Goal: Information Seeking & Learning: Learn about a topic

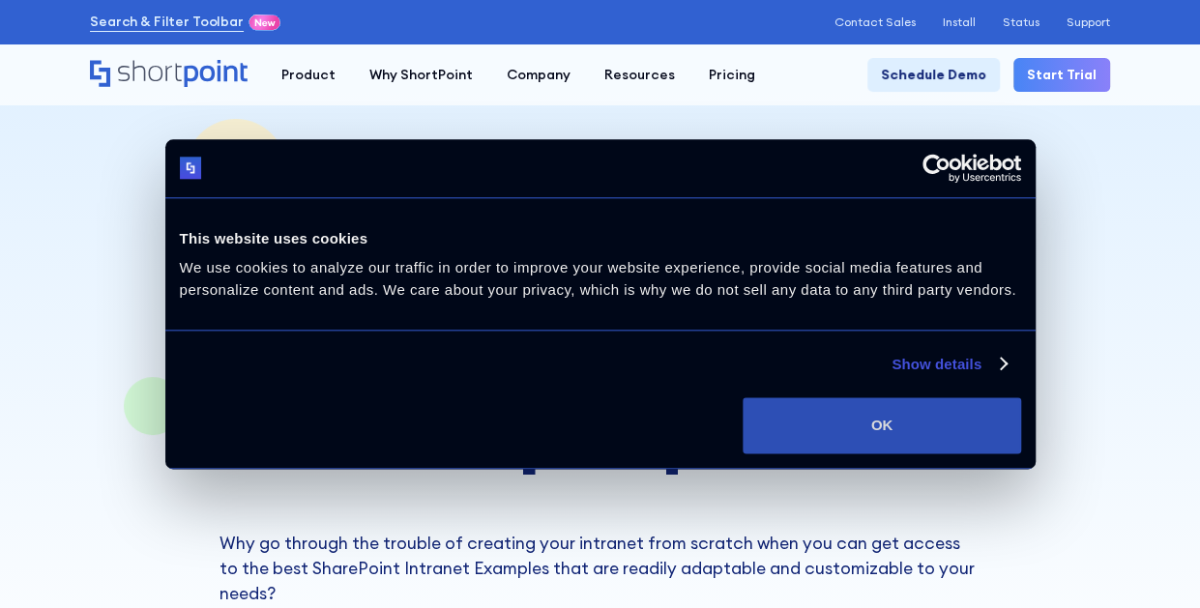
click at [946, 434] on button "OK" at bounding box center [882, 425] width 278 height 56
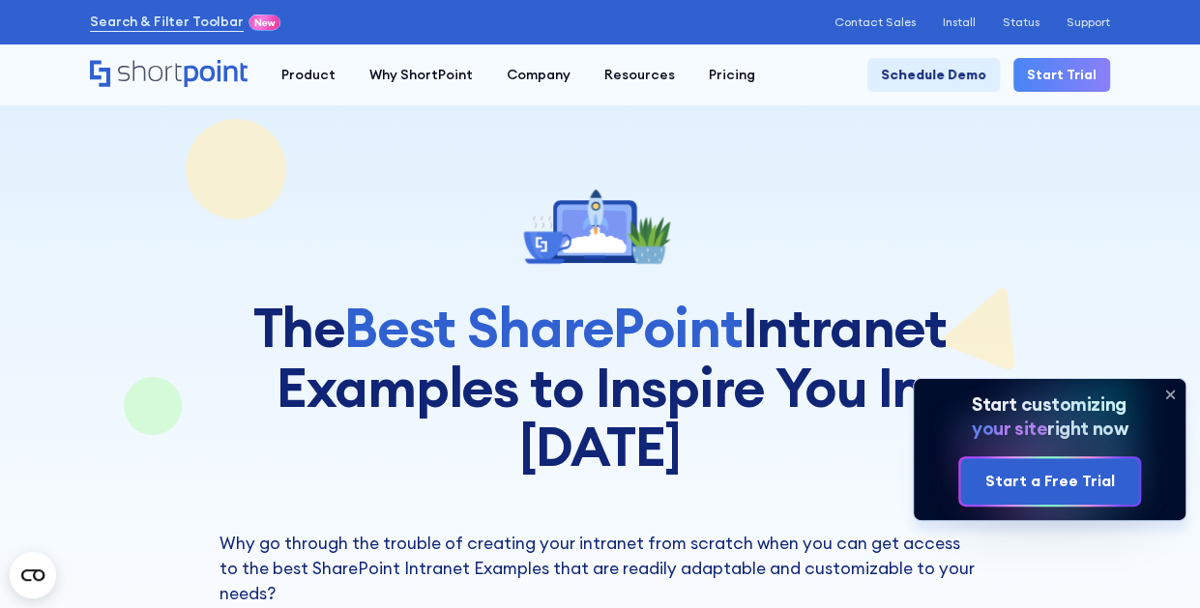
click at [1140, 417] on icon at bounding box center [1069, 435] width 141 height 126
click at [1167, 398] on icon at bounding box center [1170, 395] width 8 height 8
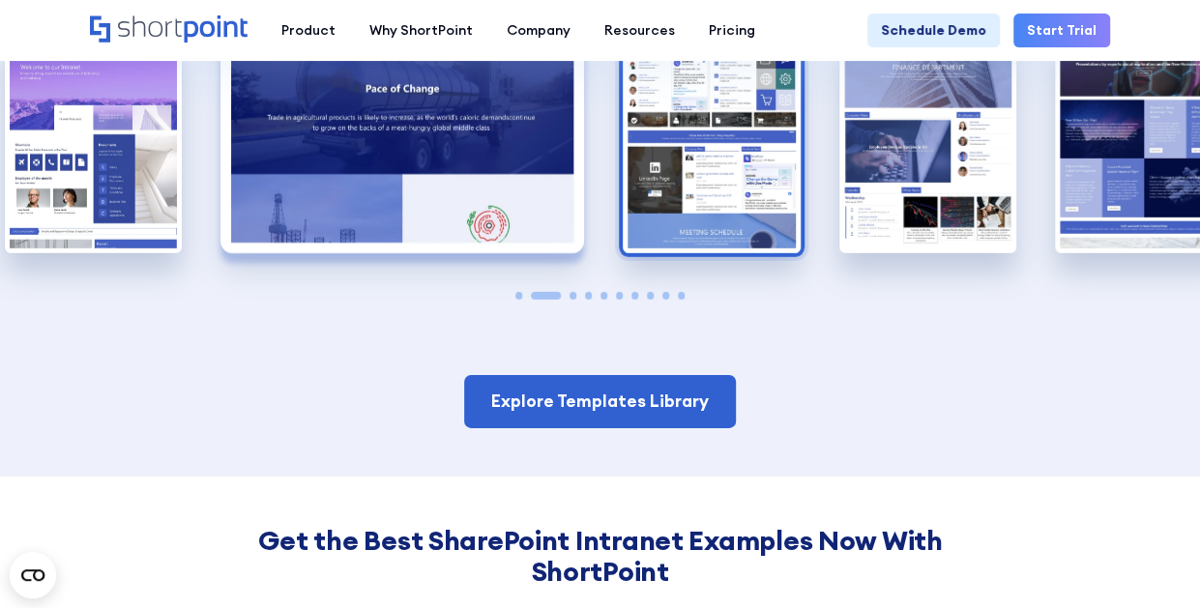
scroll to position [2611, 0]
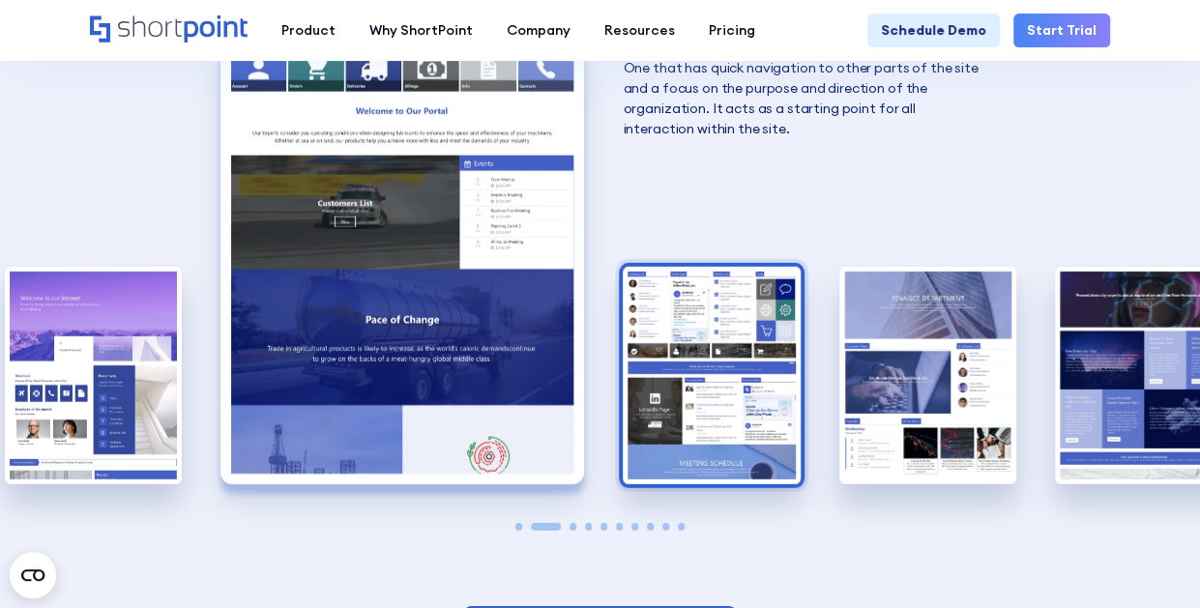
click at [763, 357] on img "3 / 10" at bounding box center [711, 376] width 177 height 218
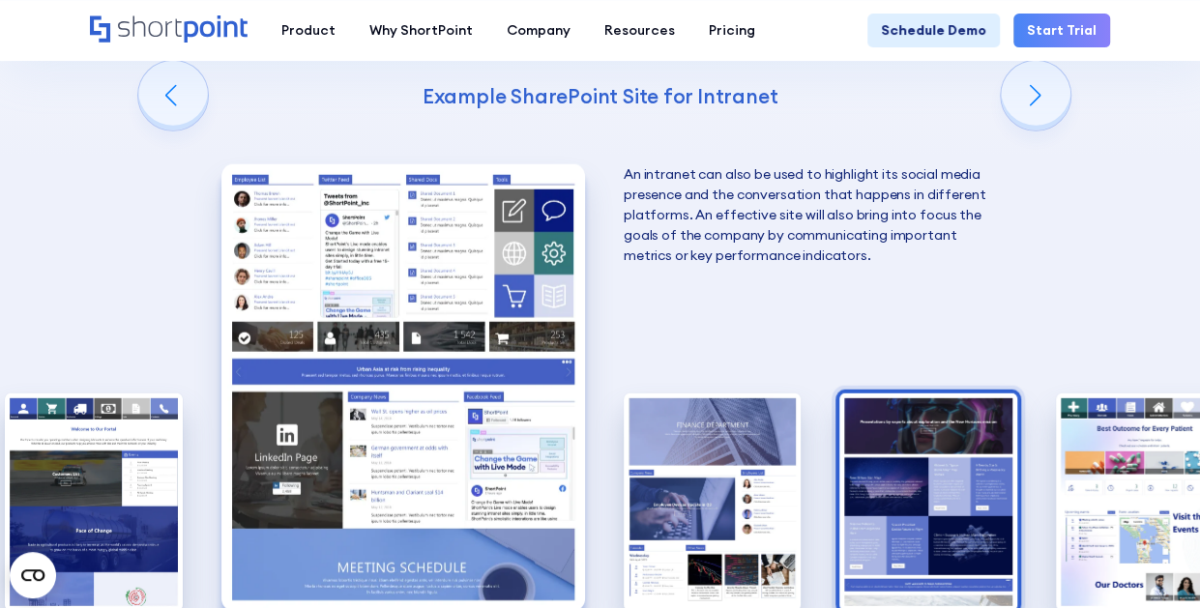
scroll to position [2515, 0]
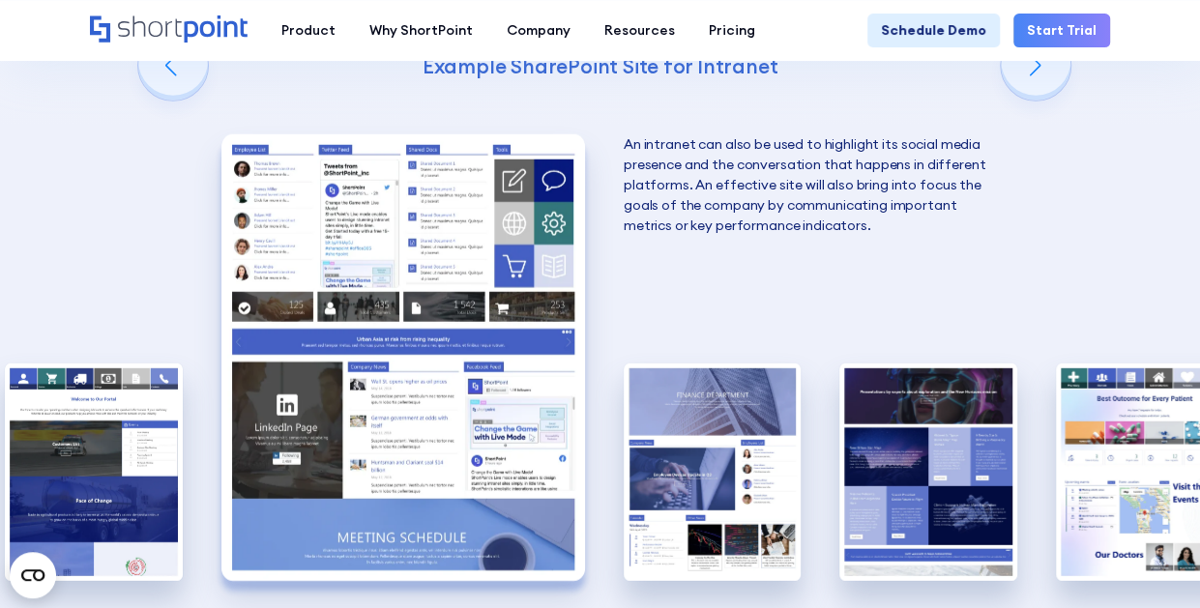
drag, startPoint x: 563, startPoint y: 542, endPoint x: 596, endPoint y: 545, distance: 33.0
click at [596, 545] on div "A complete SharePoint intranet has a design that identifies with the company's …" at bounding box center [600, 357] width 177 height 556
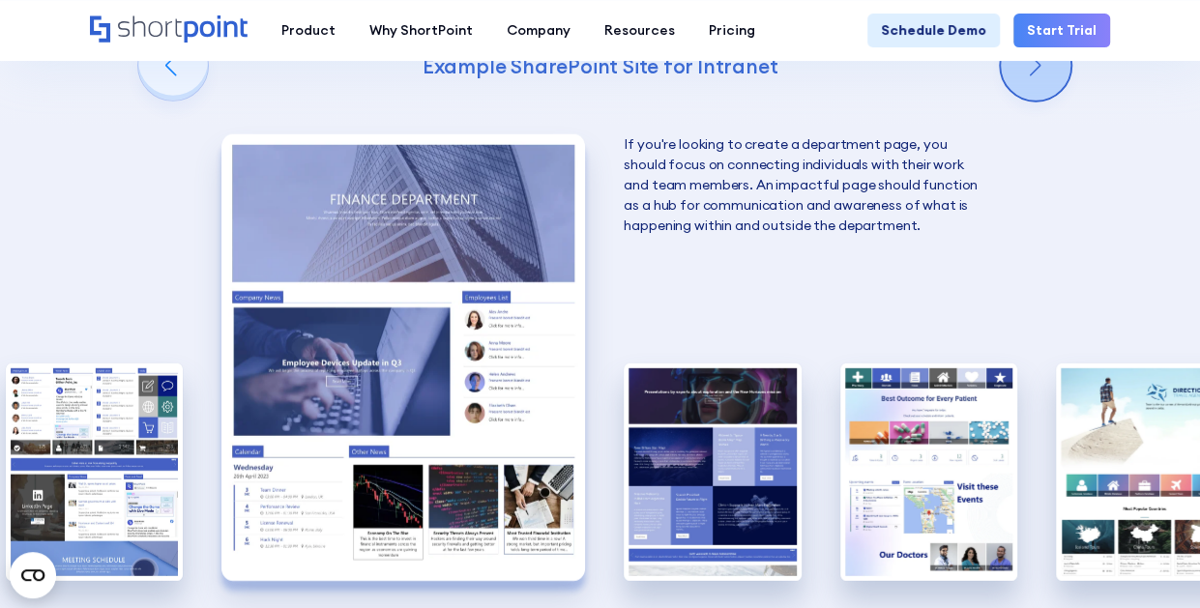
click at [1054, 101] on div "Next slide" at bounding box center [1036, 66] width 70 height 70
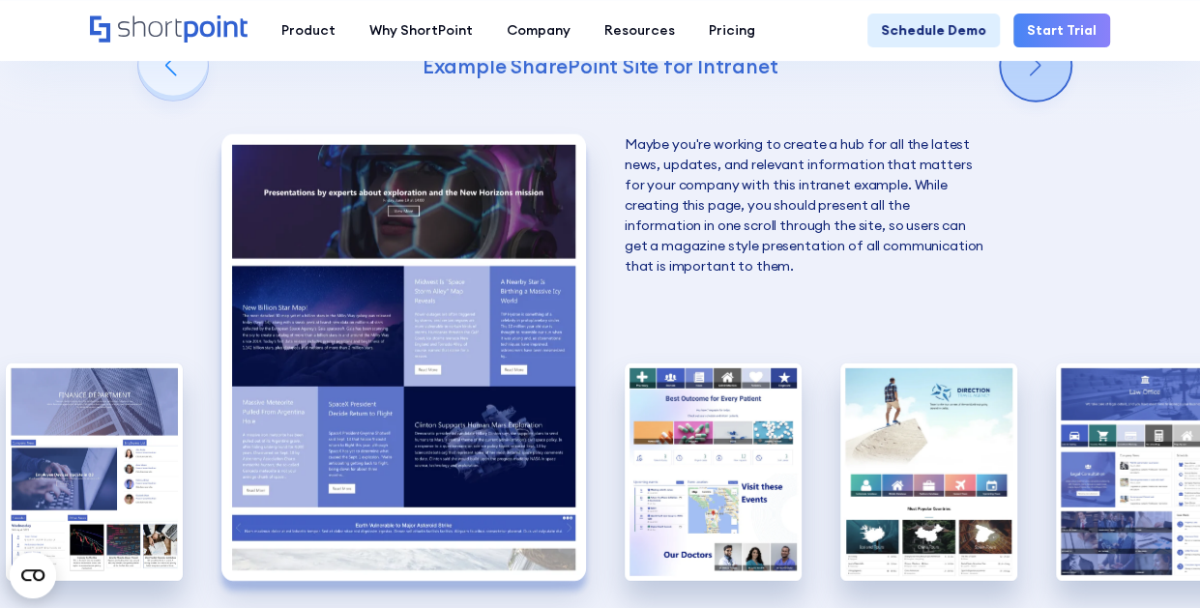
click at [1054, 101] on div "Next slide" at bounding box center [1036, 66] width 70 height 70
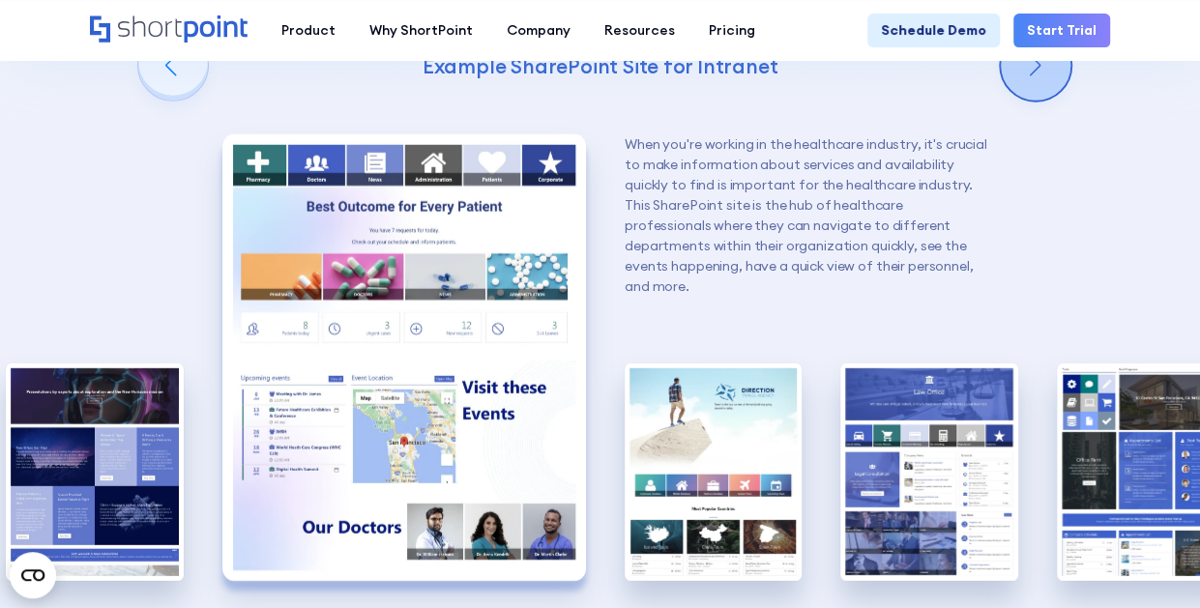
click at [1054, 101] on div "Next slide" at bounding box center [1036, 66] width 70 height 70
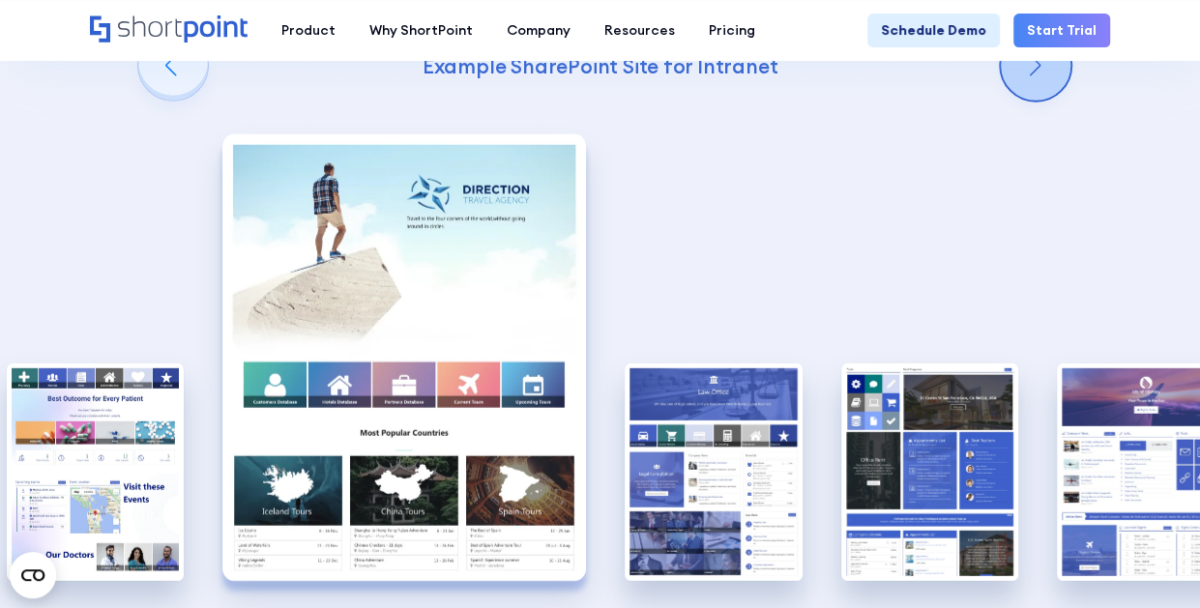
click at [1054, 101] on div "Next slide" at bounding box center [1036, 66] width 70 height 70
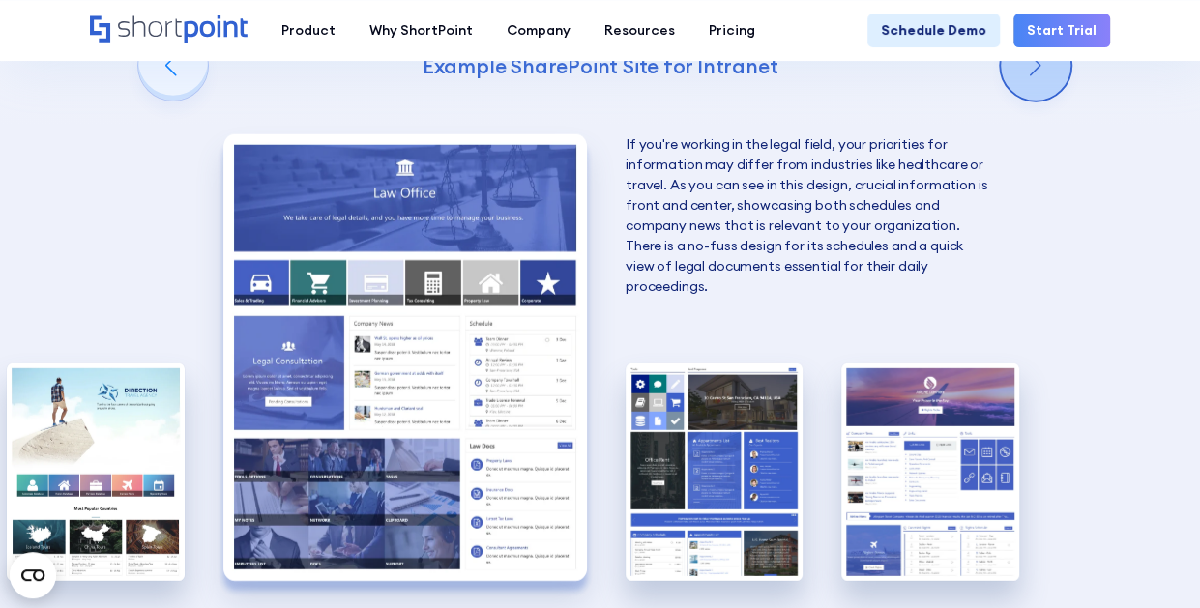
click at [1016, 101] on div "Next slide" at bounding box center [1036, 66] width 70 height 70
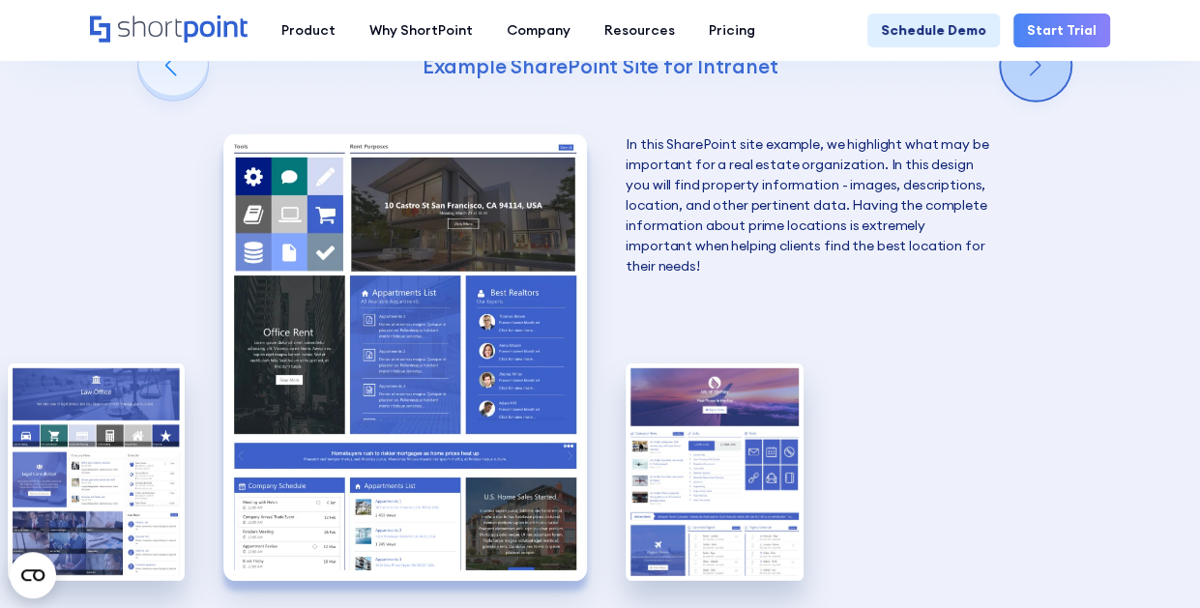
click at [1036, 101] on div "Next slide" at bounding box center [1036, 66] width 70 height 70
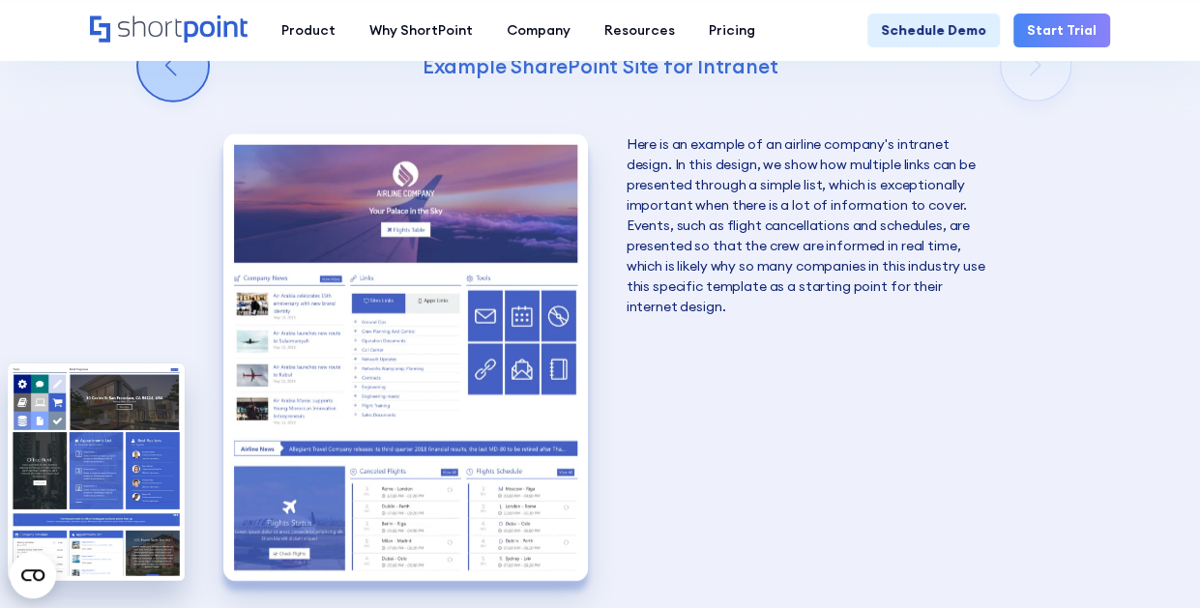
click at [176, 101] on div "Previous slide" at bounding box center [173, 66] width 70 height 70
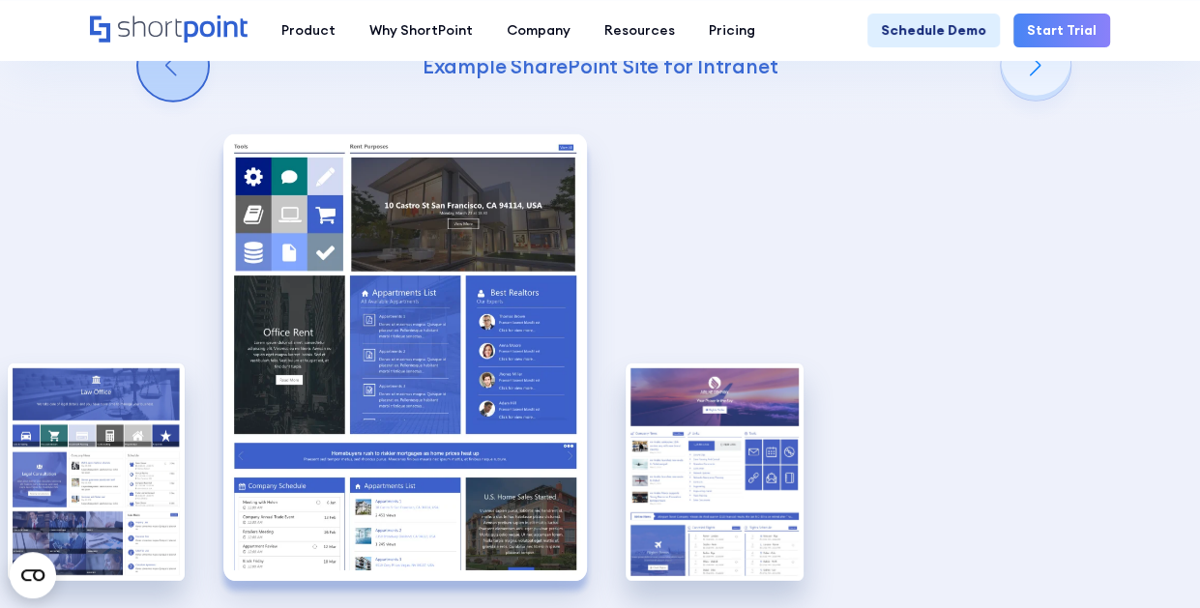
click at [176, 101] on div "Previous slide" at bounding box center [173, 66] width 70 height 70
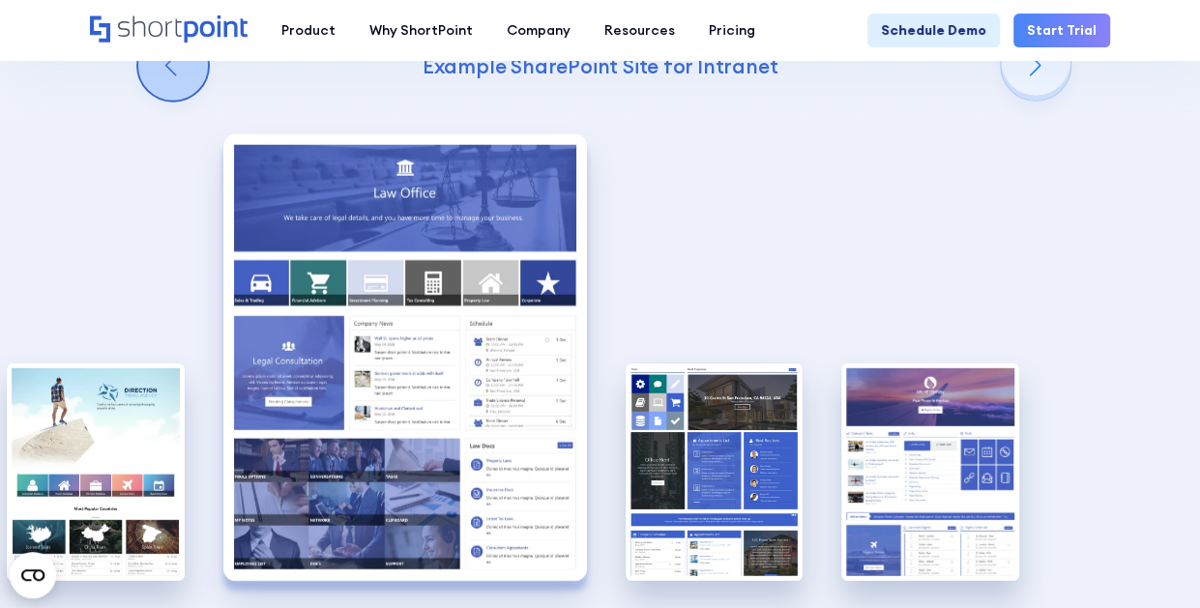
click at [176, 101] on div "Previous slide" at bounding box center [173, 66] width 70 height 70
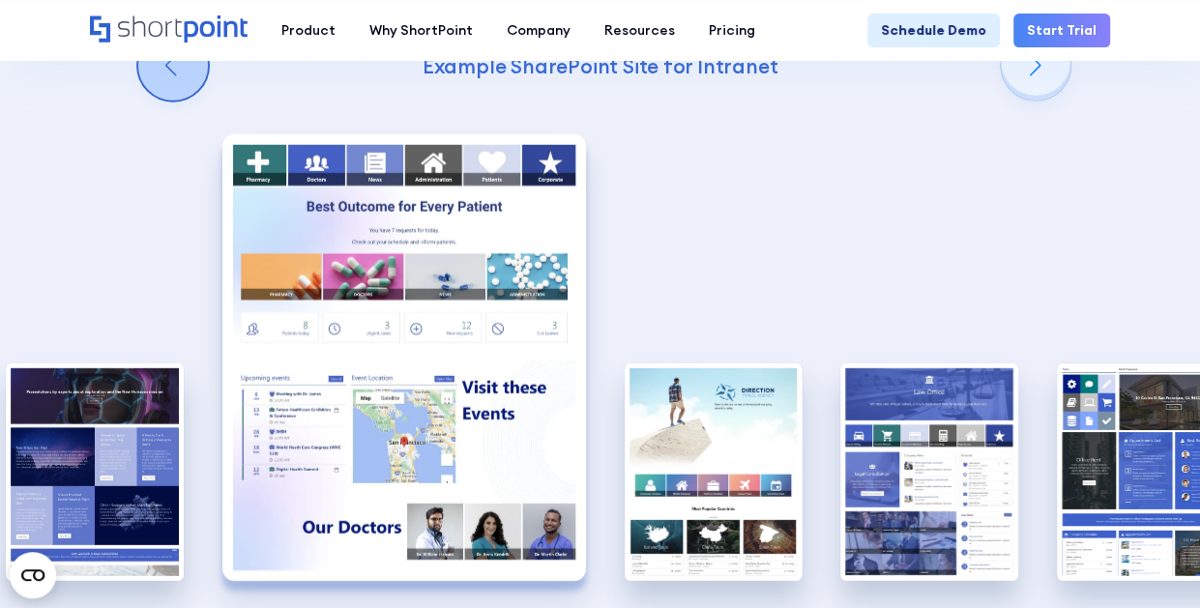
click at [176, 101] on div "Previous slide" at bounding box center [173, 66] width 70 height 70
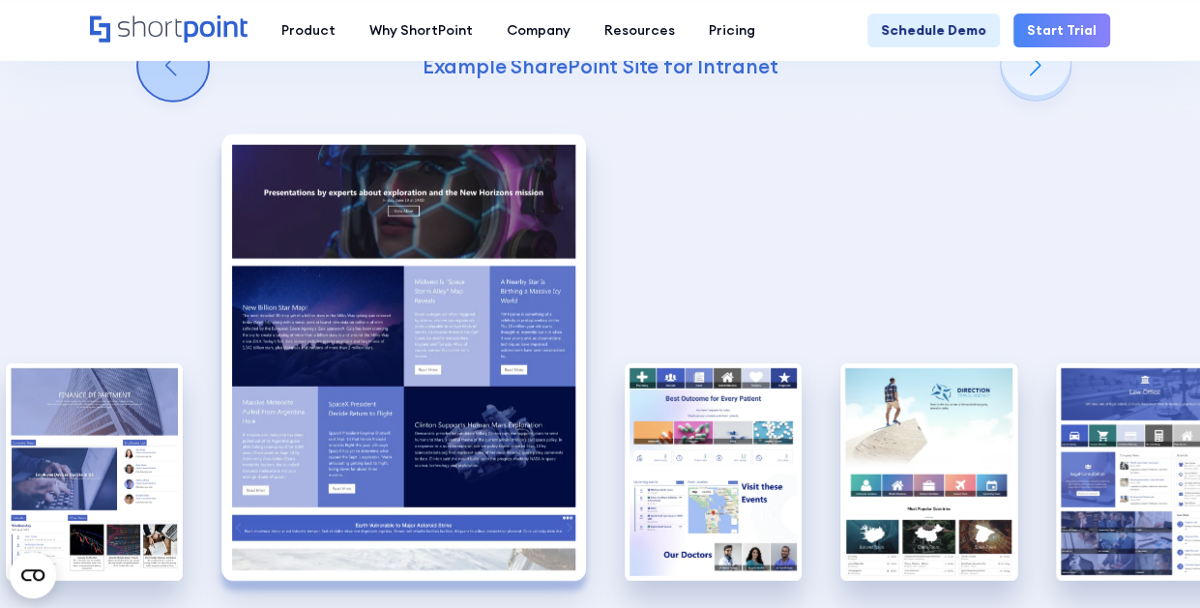
click at [176, 101] on div "Previous slide" at bounding box center [173, 66] width 70 height 70
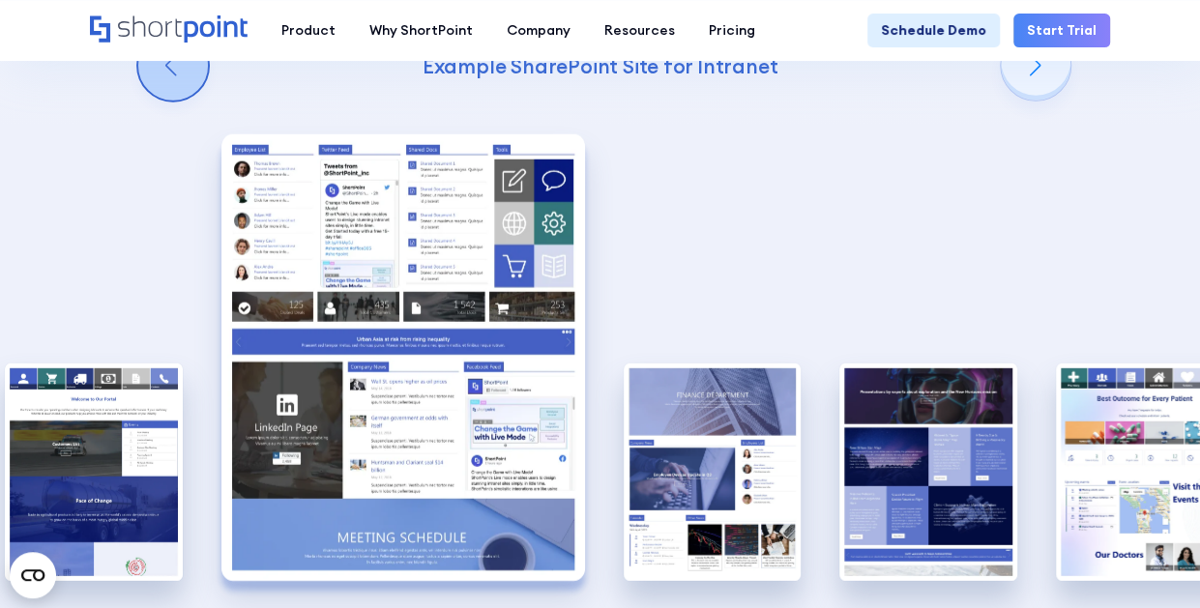
click at [176, 101] on div "Previous slide" at bounding box center [173, 66] width 70 height 70
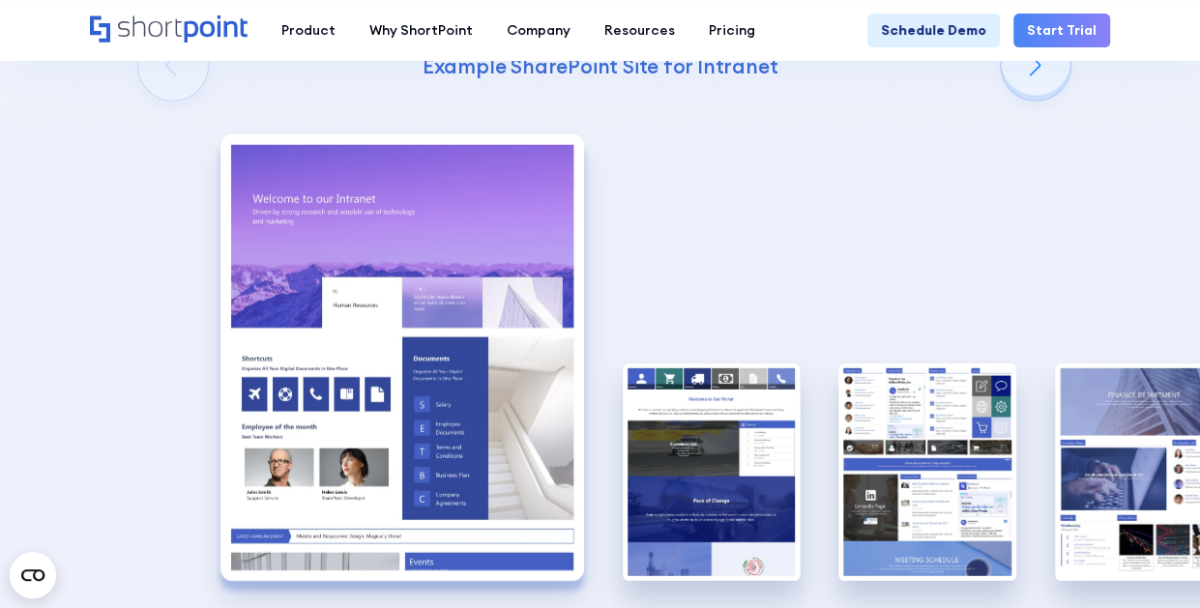
click at [176, 127] on div "10 Best Intranet Page Examples You Can Use Below you will find a series of the …" at bounding box center [600, 226] width 1200 height 1157
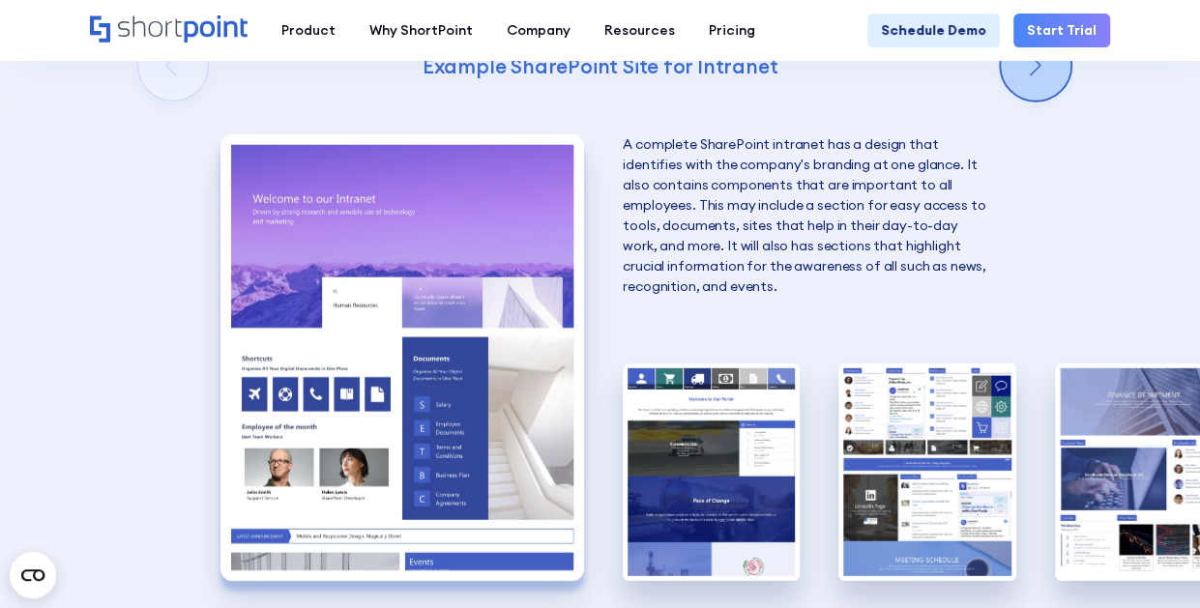
click at [1035, 101] on div "Next slide" at bounding box center [1036, 66] width 70 height 70
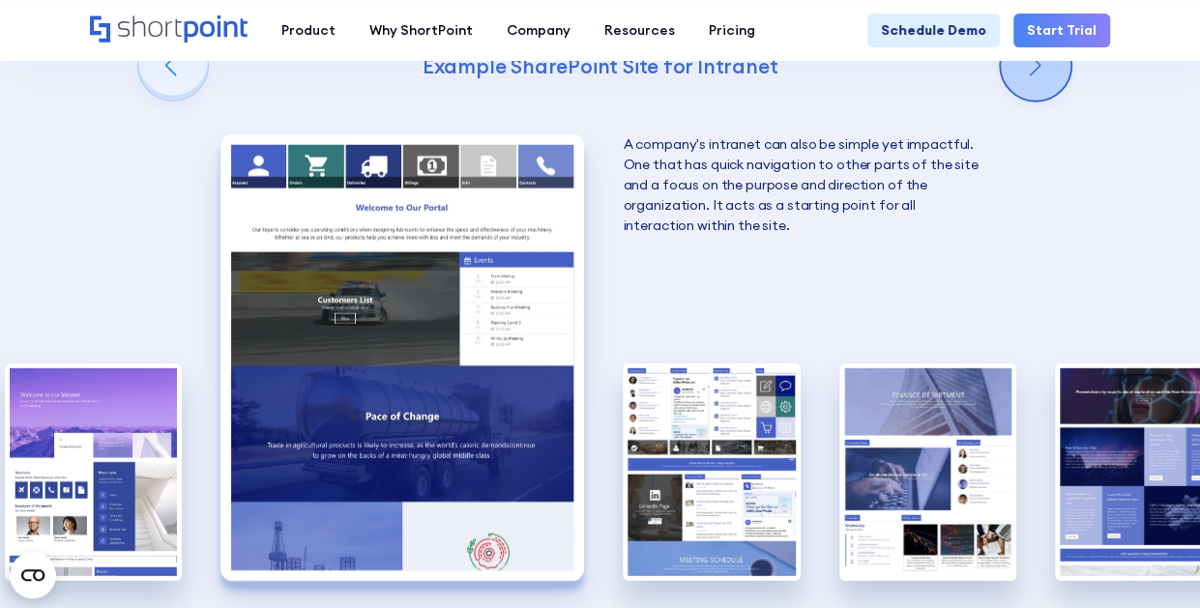
click at [1035, 101] on div "Next slide" at bounding box center [1036, 66] width 70 height 70
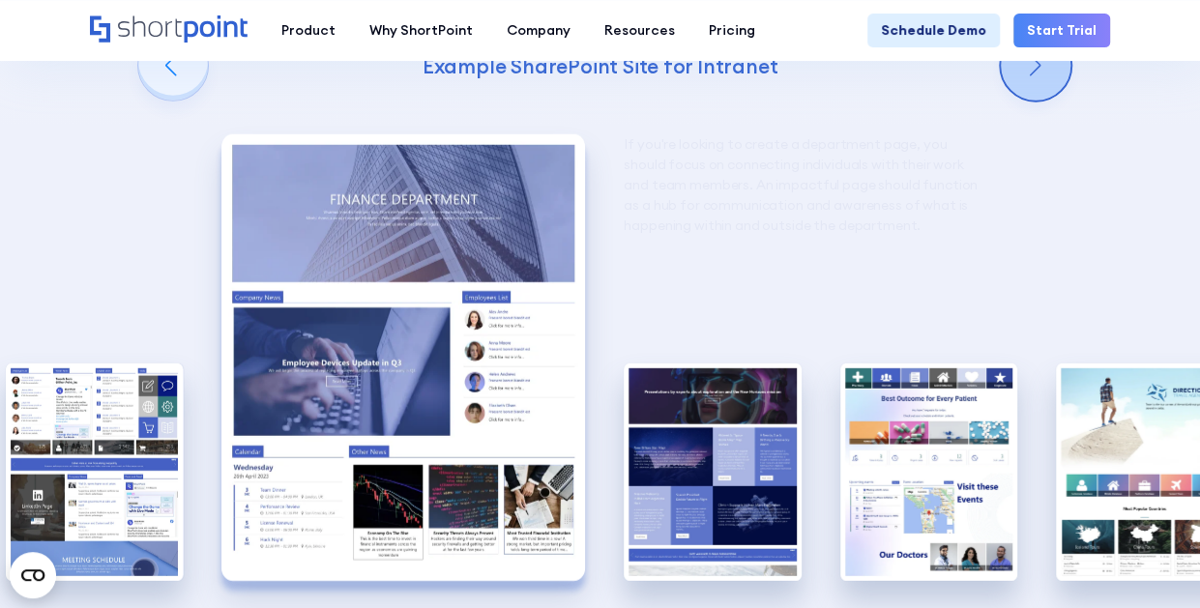
click at [1035, 101] on div "Next slide" at bounding box center [1036, 66] width 70 height 70
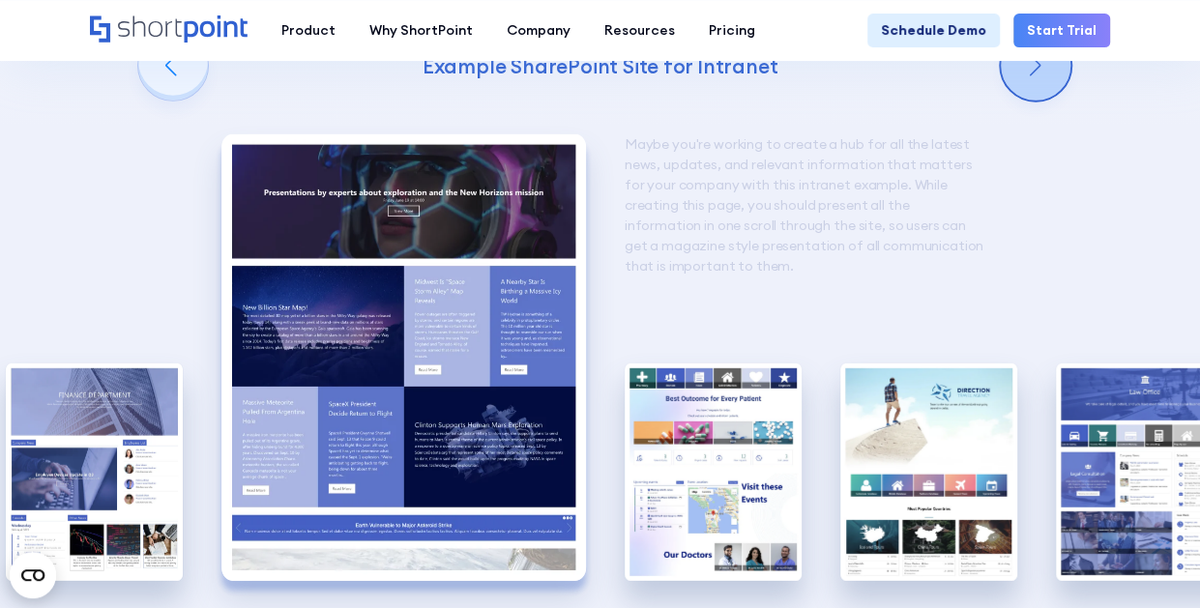
click at [1035, 101] on div "Next slide" at bounding box center [1036, 66] width 70 height 70
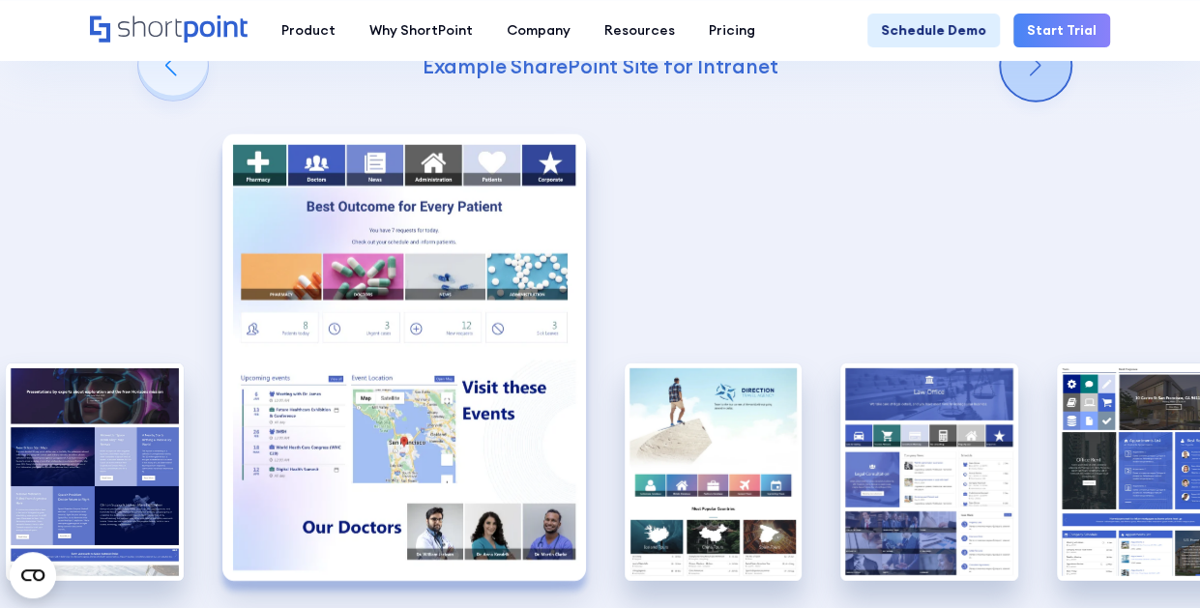
click at [1035, 101] on div "Next slide" at bounding box center [1036, 66] width 70 height 70
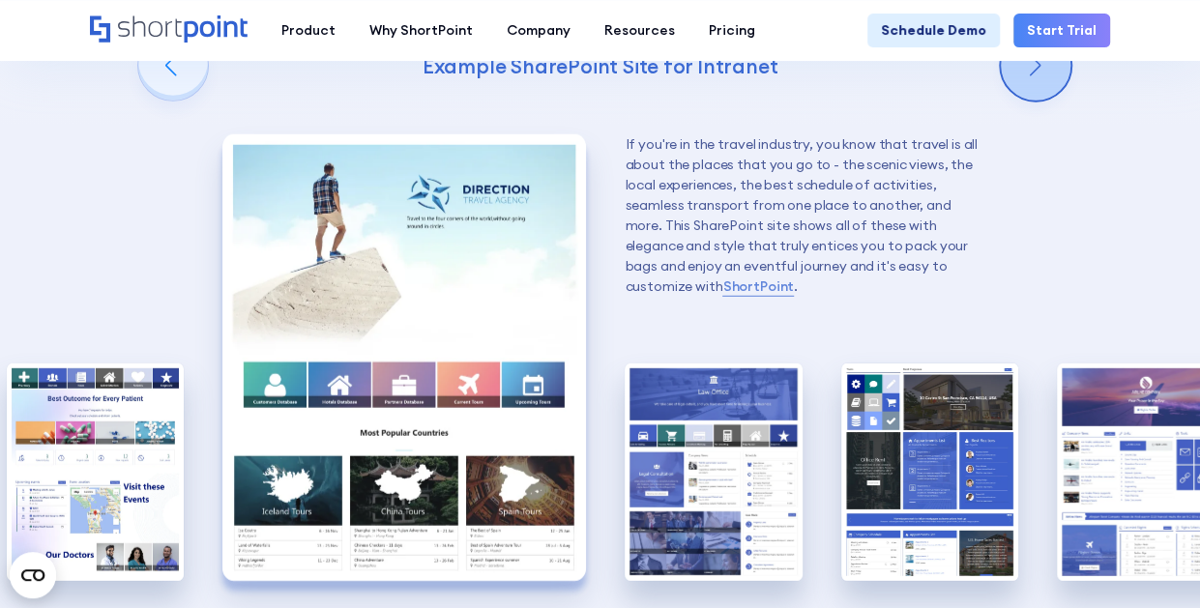
click at [1035, 101] on div "Next slide" at bounding box center [1036, 66] width 70 height 70
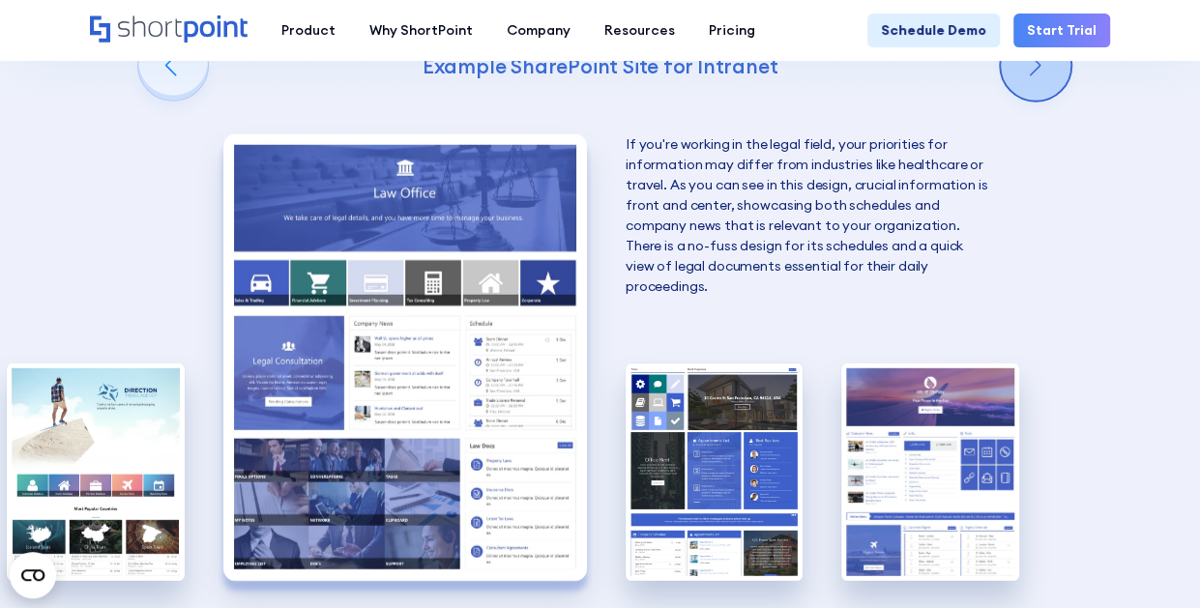
click at [1035, 101] on div "Next slide" at bounding box center [1036, 66] width 70 height 70
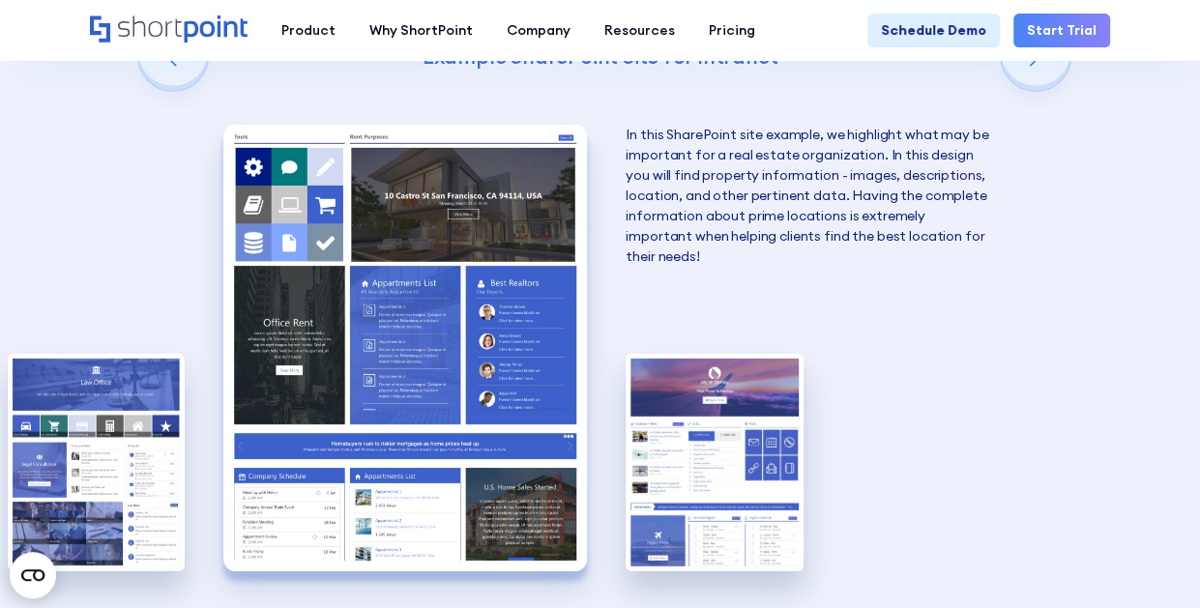
scroll to position [2418, 0]
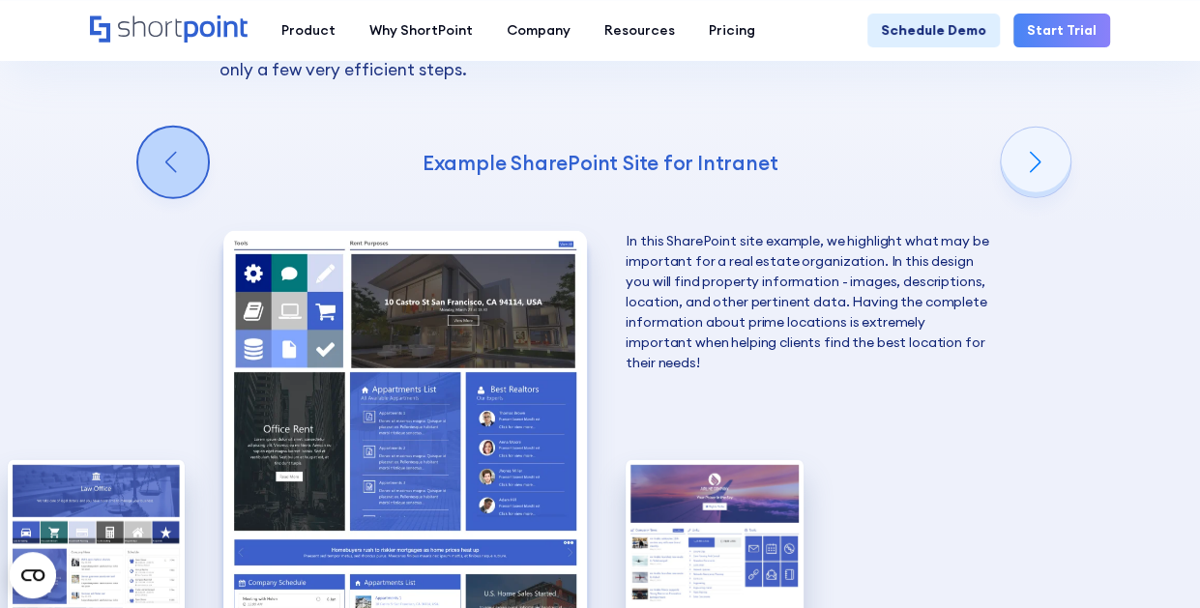
click at [183, 197] on div "Previous slide" at bounding box center [173, 163] width 70 height 70
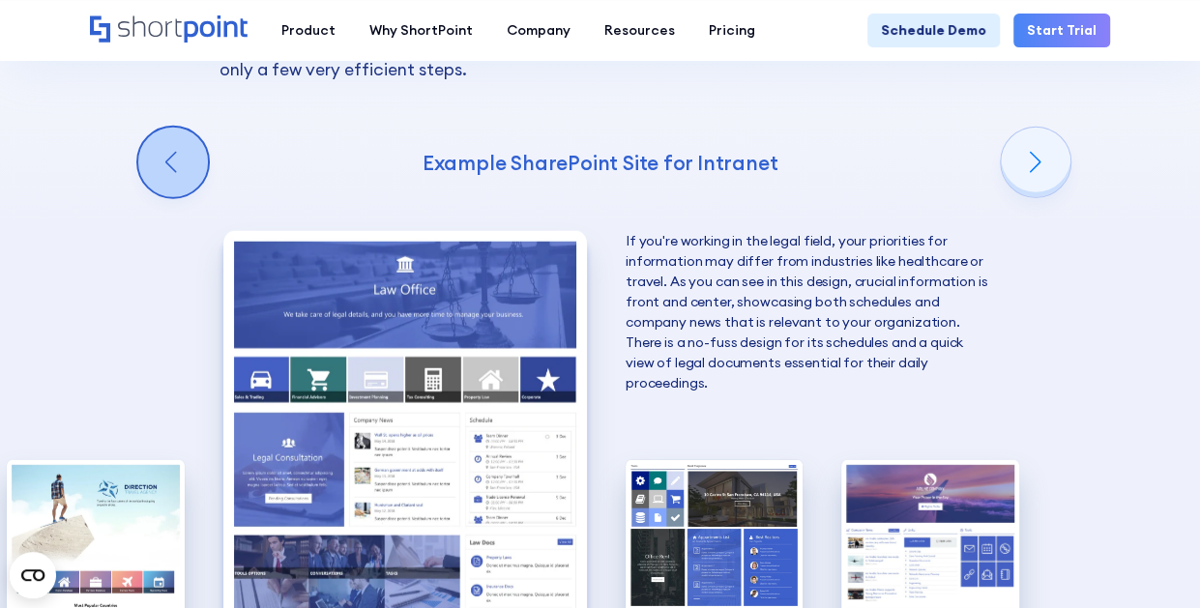
click at [183, 197] on div "Previous slide" at bounding box center [173, 163] width 70 height 70
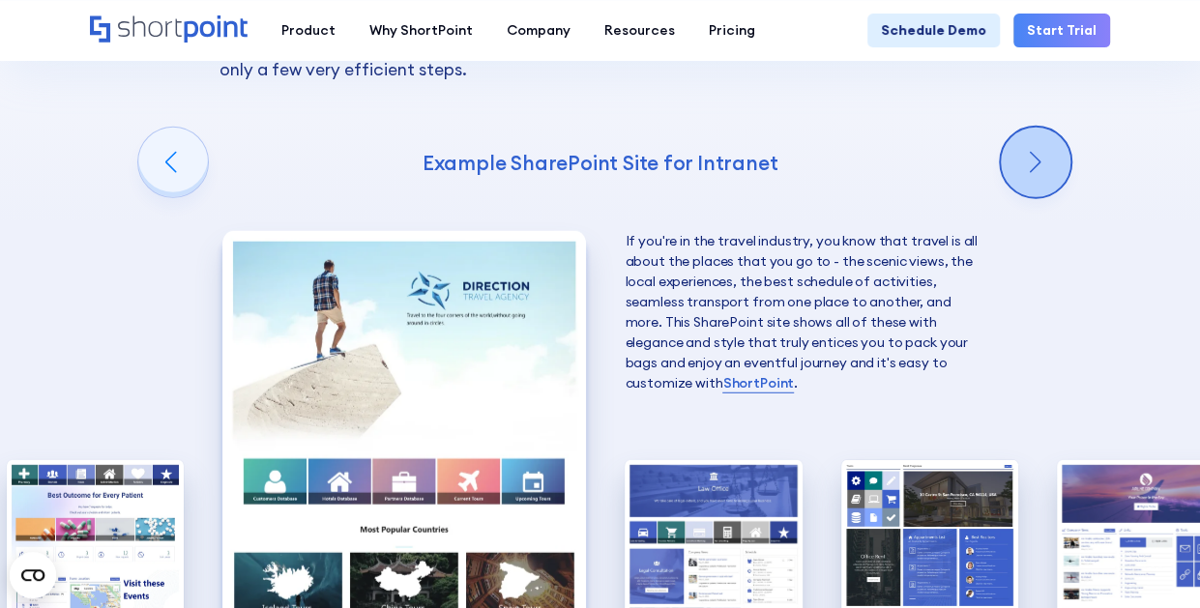
click at [1050, 197] on div "Next slide" at bounding box center [1036, 163] width 70 height 70
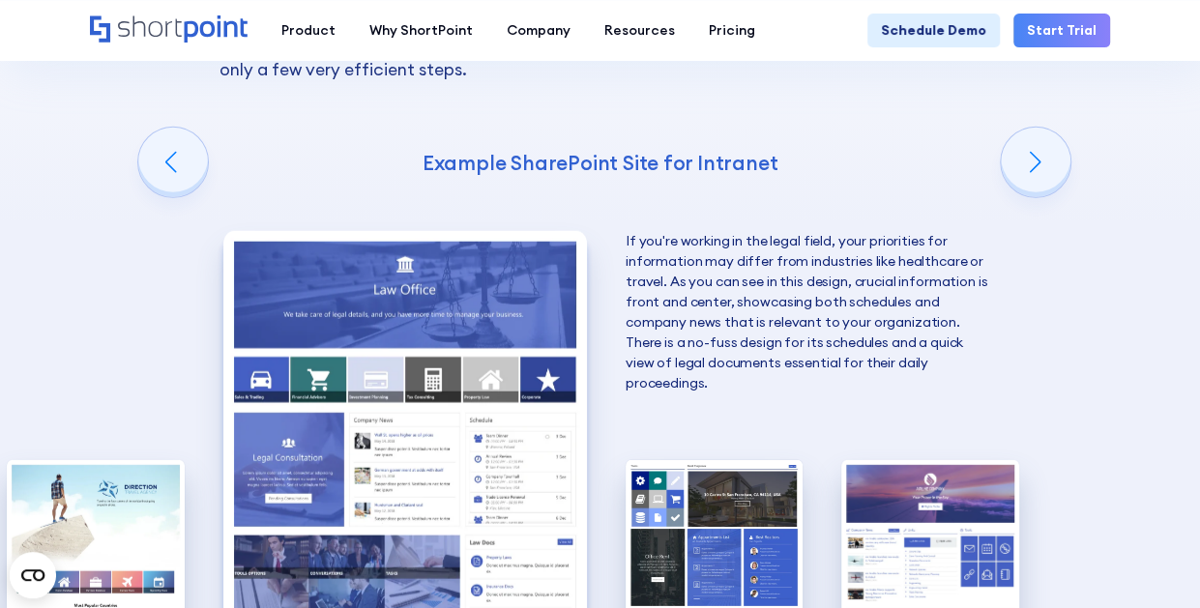
click at [320, 401] on img "8 / 10" at bounding box center [405, 454] width 364 height 447
click at [157, 197] on div "Previous slide" at bounding box center [173, 163] width 70 height 70
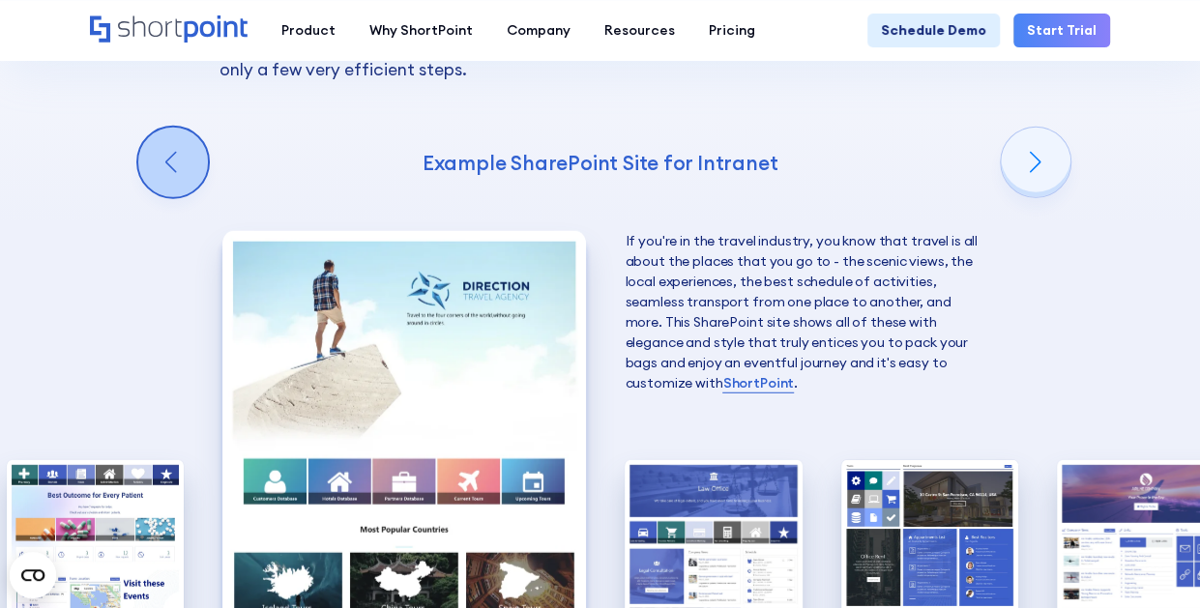
click at [157, 197] on div "Previous slide" at bounding box center [173, 163] width 70 height 70
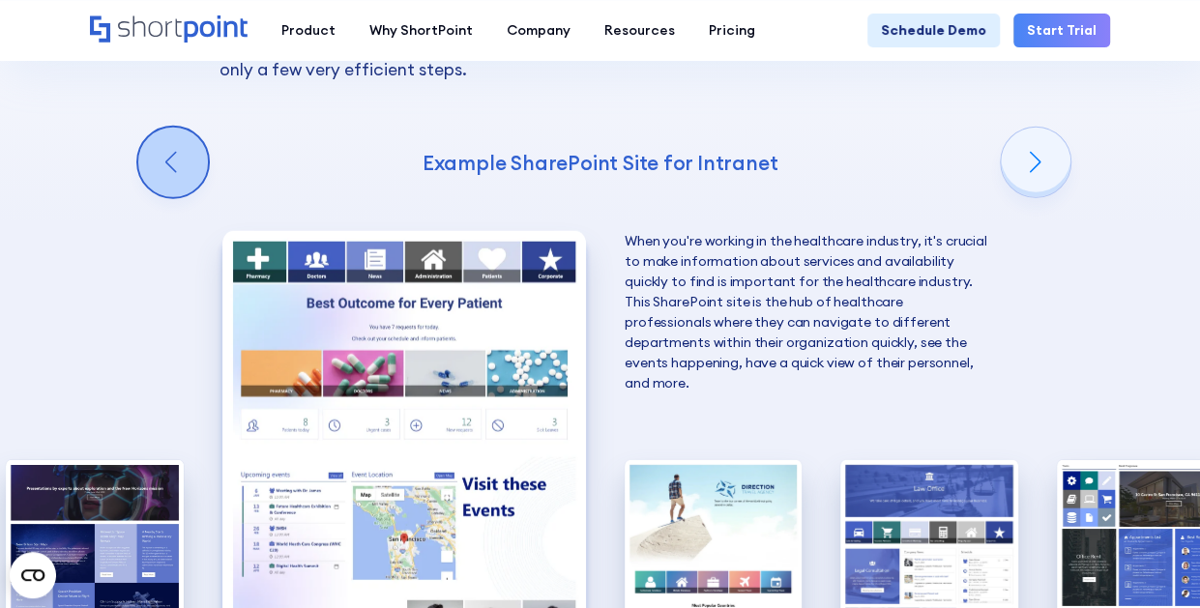
click at [157, 197] on div "Previous slide" at bounding box center [173, 163] width 70 height 70
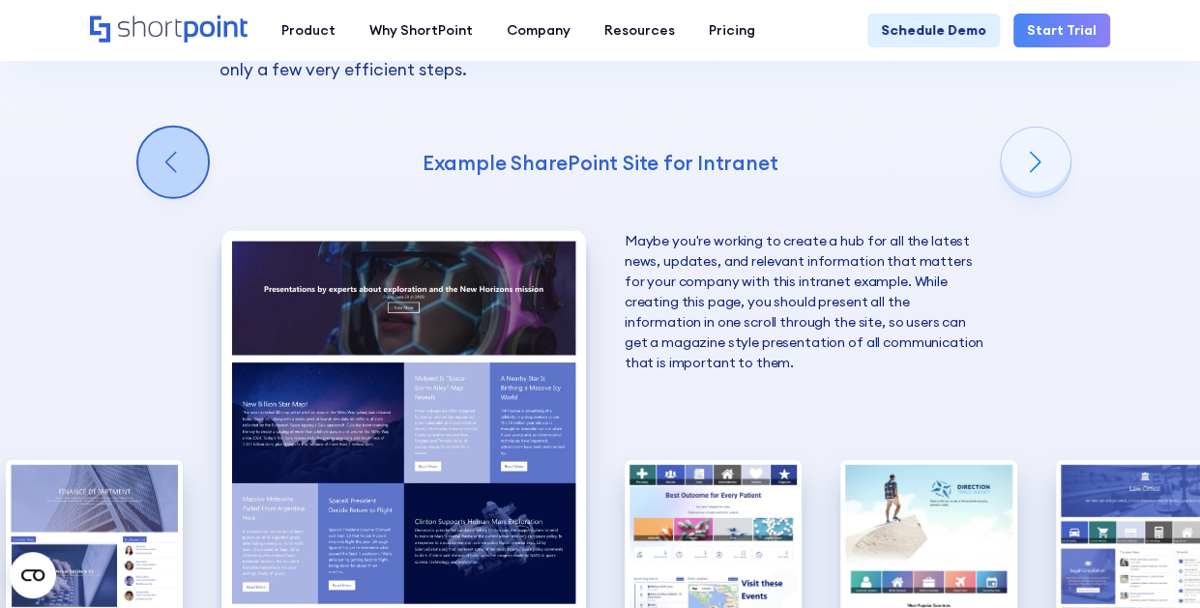
click at [157, 197] on div "Previous slide" at bounding box center [173, 163] width 70 height 70
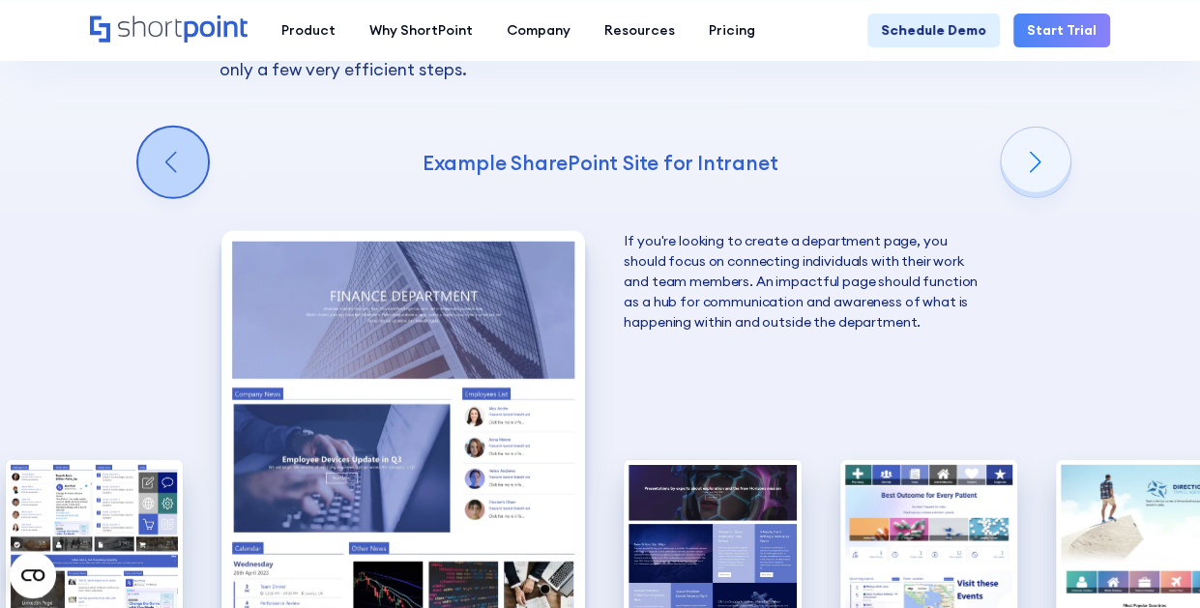
click at [157, 197] on div "Previous slide" at bounding box center [173, 163] width 70 height 70
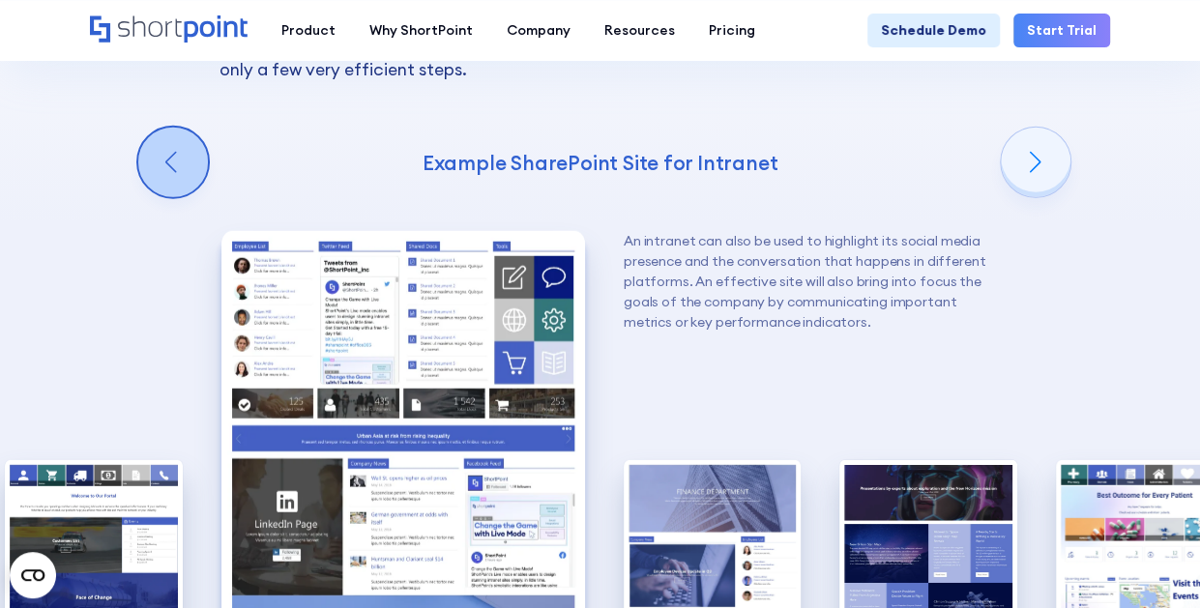
click at [157, 197] on div "Previous slide" at bounding box center [173, 163] width 70 height 70
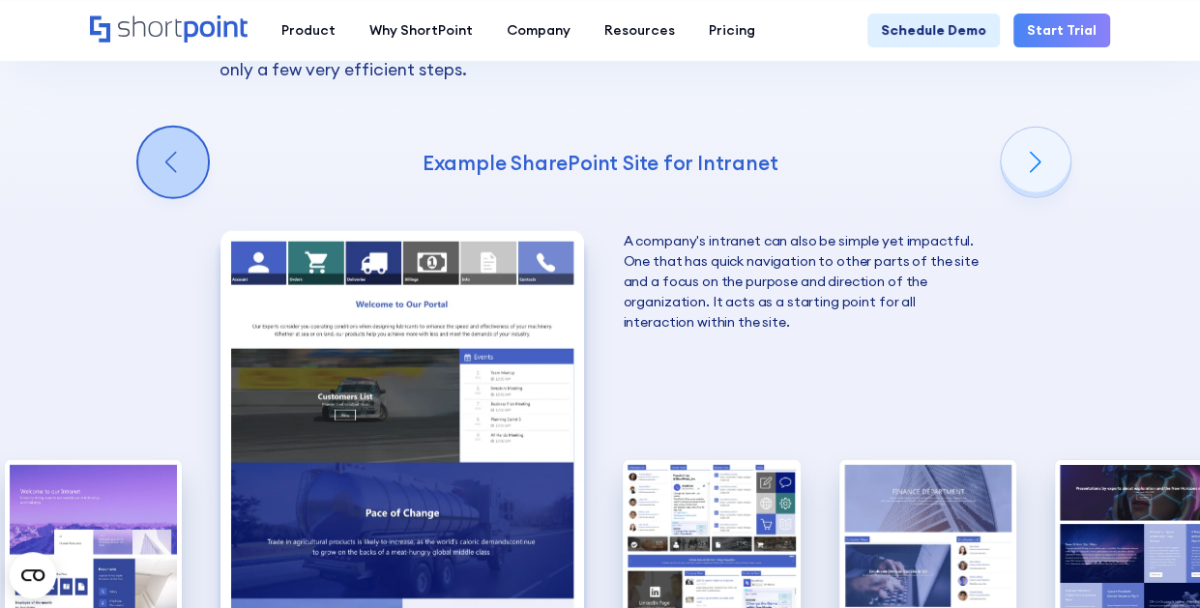
click at [157, 197] on div "Previous slide" at bounding box center [173, 163] width 70 height 70
